Goal: Communication & Community: Participate in discussion

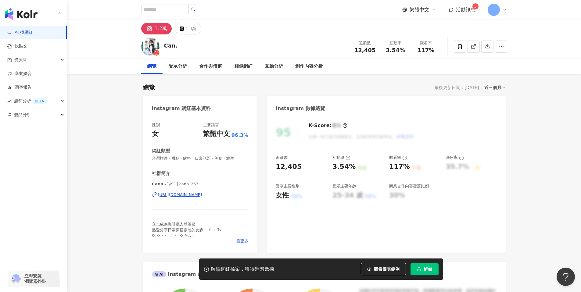
click at [471, 11] on span "活動訊息" at bounding box center [466, 10] width 20 height 6
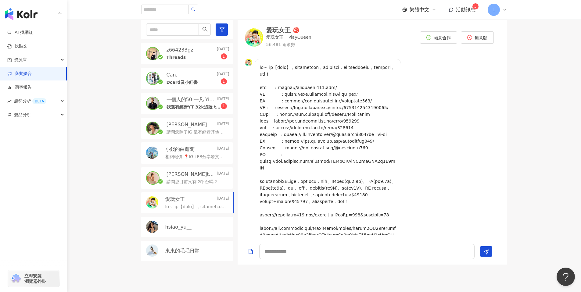
scroll to position [200, 0]
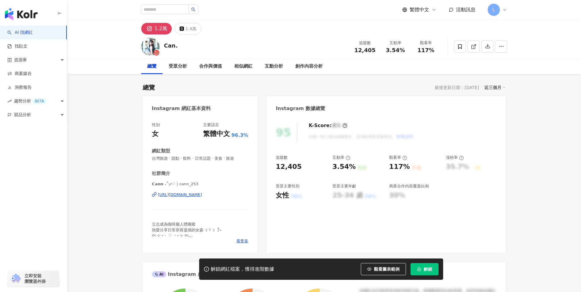
click at [462, 12] on span "活動訊息" at bounding box center [466, 10] width 20 height 6
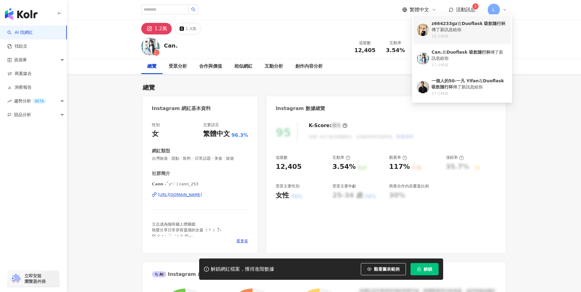
click at [460, 34] on div "16 小時前" at bounding box center [469, 36] width 76 height 5
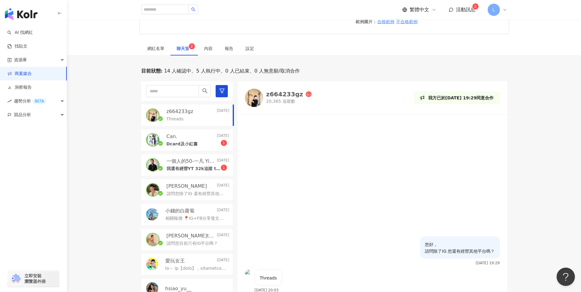
scroll to position [148, 0]
click at [255, 101] on img at bounding box center [254, 97] width 18 height 18
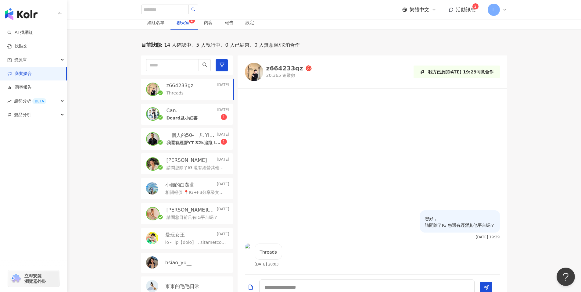
scroll to position [226, 0]
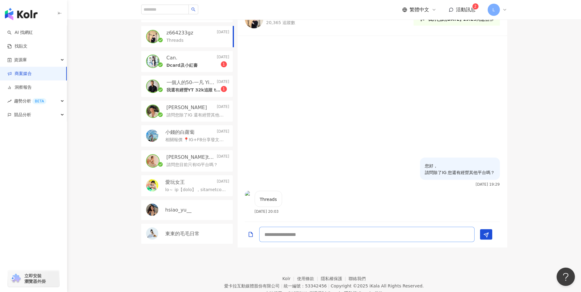
click at [304, 233] on textarea at bounding box center [366, 234] width 215 height 15
click at [294, 236] on textarea at bounding box center [366, 234] width 215 height 15
click at [272, 236] on textarea at bounding box center [366, 234] width 215 height 15
type textarea "*"
type textarea "**********"
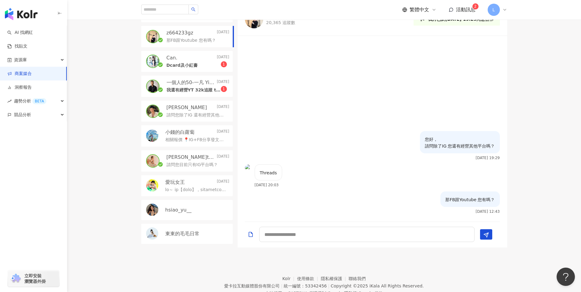
click at [175, 59] on p "Can." at bounding box center [171, 58] width 11 height 7
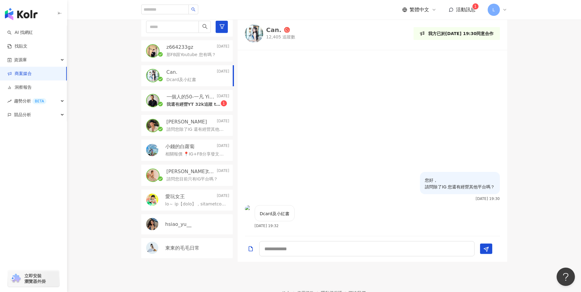
scroll to position [211, 0]
click at [275, 247] on textarea at bounding box center [366, 248] width 215 height 15
type textarea "**********"
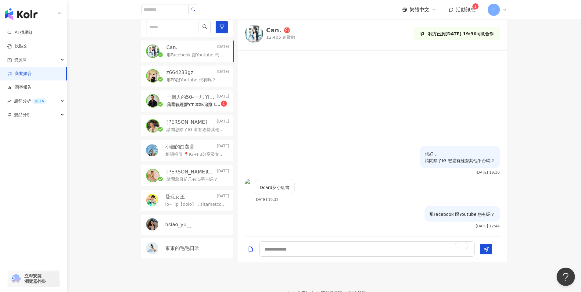
click at [184, 102] on p "我還有經營YT 32k追蹤 tiktok 89k追蹤" at bounding box center [193, 105] width 54 height 6
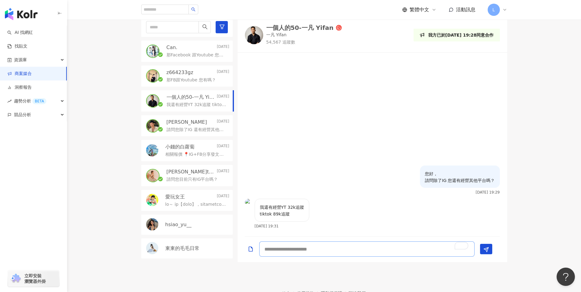
click at [313, 251] on textarea "To enrich screen reader interactions, please activate Accessibility in Grammarl…" at bounding box center [366, 248] width 215 height 15
type textarea "**********"
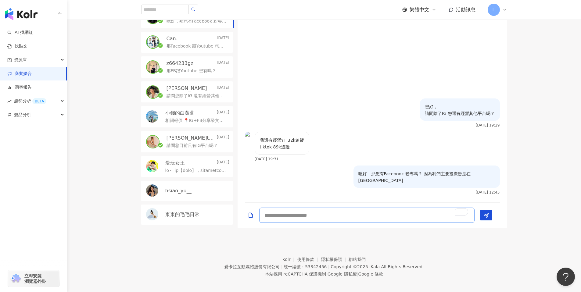
scroll to position [249, 0]
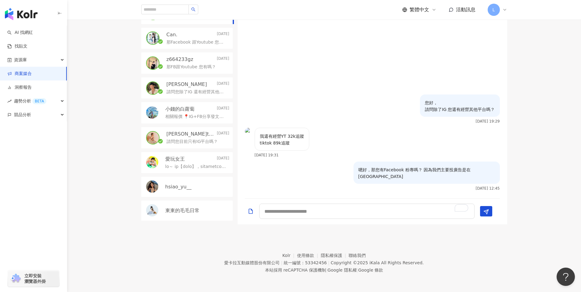
click at [337, 199] on div at bounding box center [371, 212] width 269 height 26
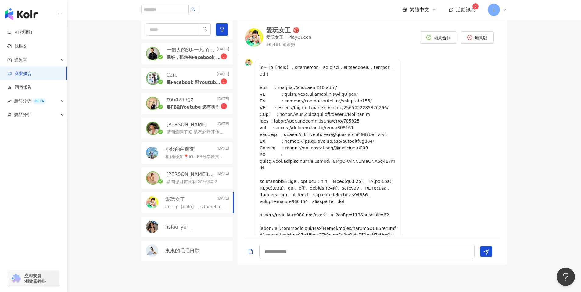
scroll to position [200, 0]
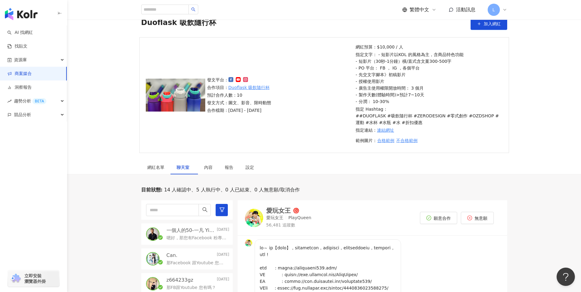
click at [459, 11] on span "活動訊息" at bounding box center [466, 10] width 20 height 6
click at [536, 137] on div "發文平台： 合作項目： Duoflask 吸飲隨行杯 預計合作人數：10 發文方式：圖文、影音、限時動態 合作檔期：2025/8/22 - 2025/9/30…" at bounding box center [324, 98] width 514 height 123
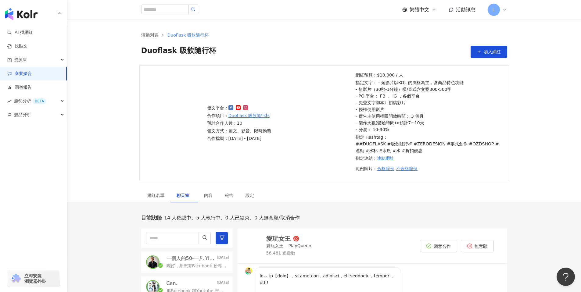
scroll to position [211, 0]
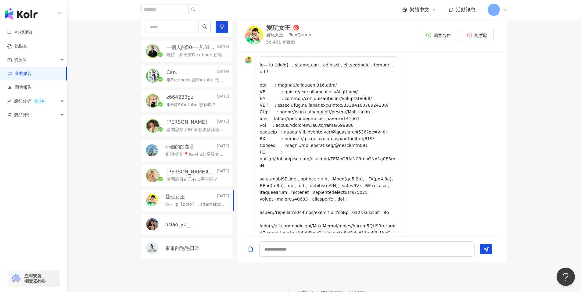
click at [482, 131] on div "[DATE] 09:47" at bounding box center [376, 235] width 245 height 358
